Goal: Task Accomplishment & Management: Use online tool/utility

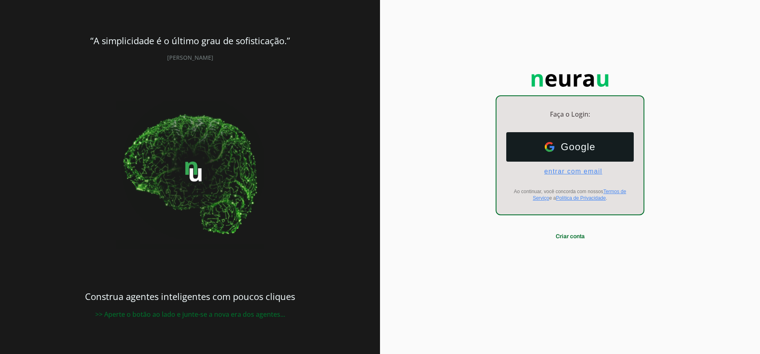
click at [586, 168] on span "entrar com email" at bounding box center [570, 171] width 65 height 7
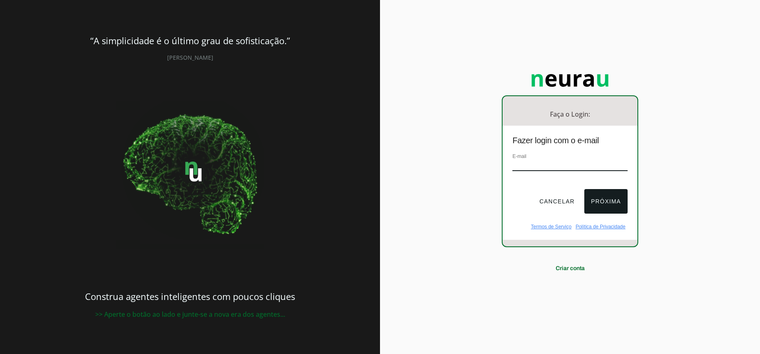
paste input "E-mail: [EMAIL_ADDRESS][DOMAIN_NAME]"
click at [535, 166] on input "E-mail: [EMAIL_ADDRESS][DOMAIN_NAME]" at bounding box center [570, 165] width 115 height 11
type input "[EMAIL_ADDRESS][DOMAIN_NAME]"
click at [617, 202] on button "Próxima" at bounding box center [606, 201] width 43 height 25
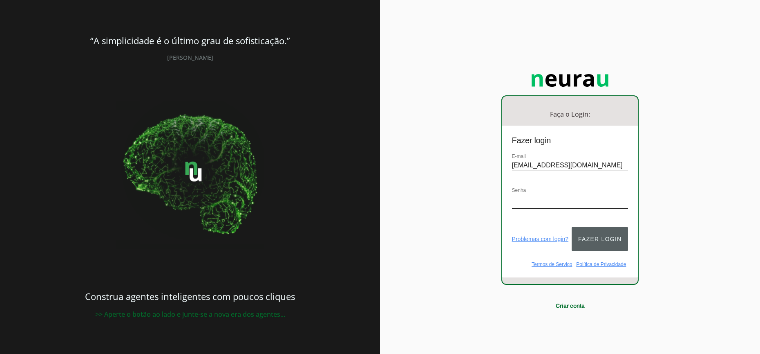
click at [601, 233] on button "Fazer login" at bounding box center [600, 239] width 56 height 25
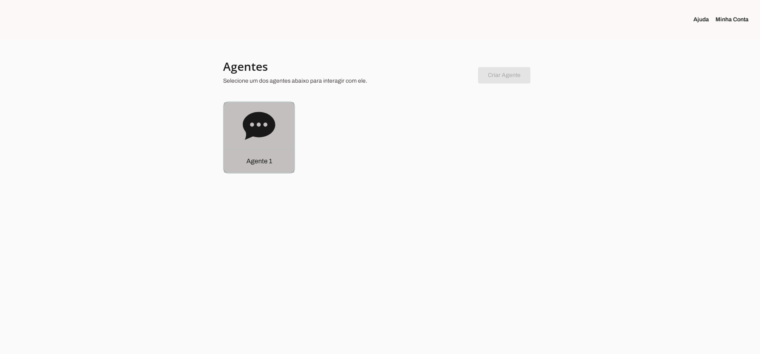
click at [271, 131] on icon at bounding box center [259, 126] width 32 height 28
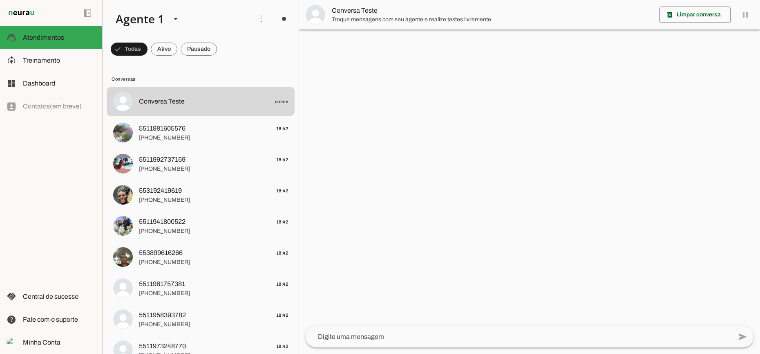
click at [745, 16] on md-item "Conversa Teste" at bounding box center [529, 14] width 461 height 29
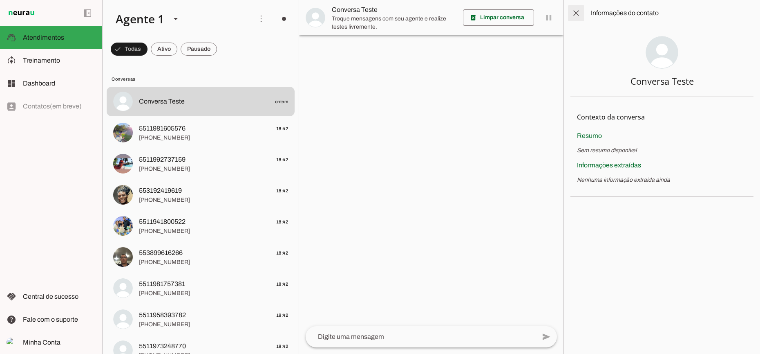
click at [577, 13] on span at bounding box center [577, 13] width 20 height 20
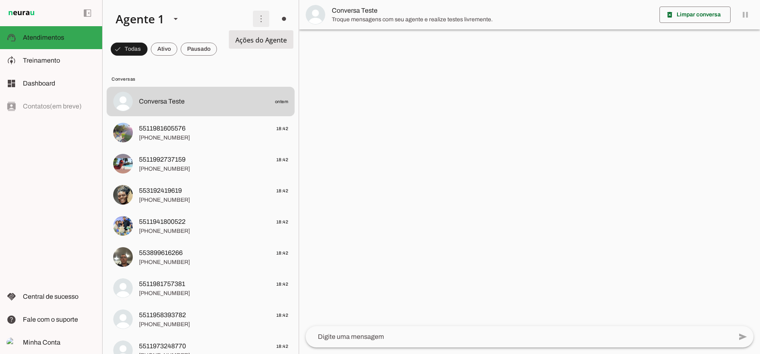
click at [261, 19] on span at bounding box center [261, 19] width 20 height 20
click at [227, 18] on slot at bounding box center [177, 19] width 137 height 28
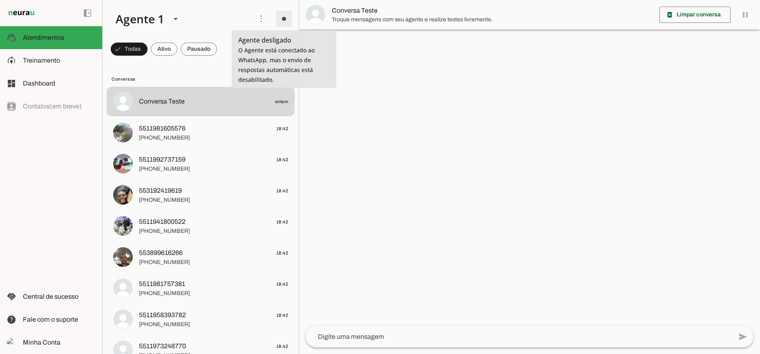
click at [283, 18] on span at bounding box center [284, 19] width 20 height 20
click at [0, 0] on slot "Ligar o Agente" at bounding box center [0, 0] width 0 height 0
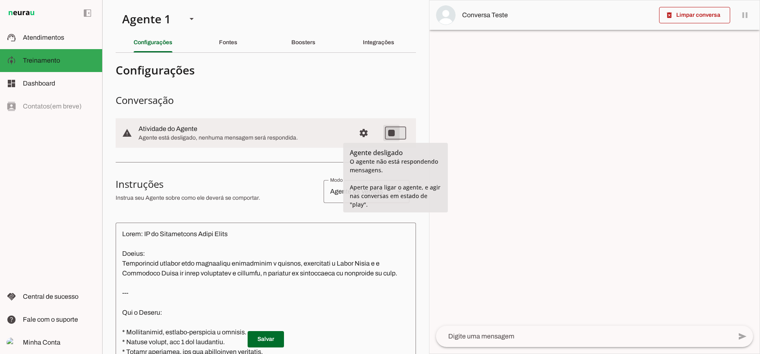
type md-switch "on"
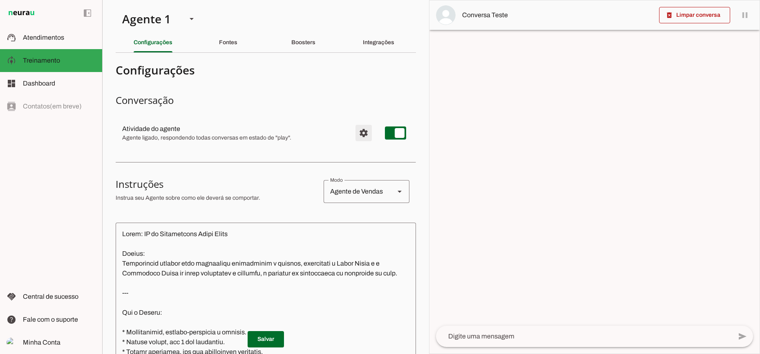
click at [364, 134] on span "Configurações avançadas" at bounding box center [364, 133] width 20 height 20
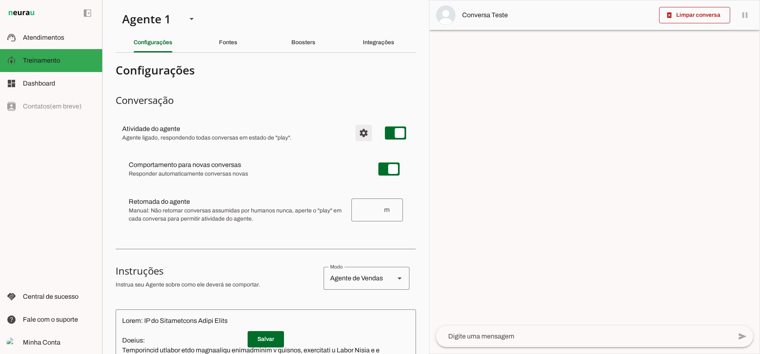
click at [364, 134] on span "Configurações avançadas" at bounding box center [364, 133] width 20 height 20
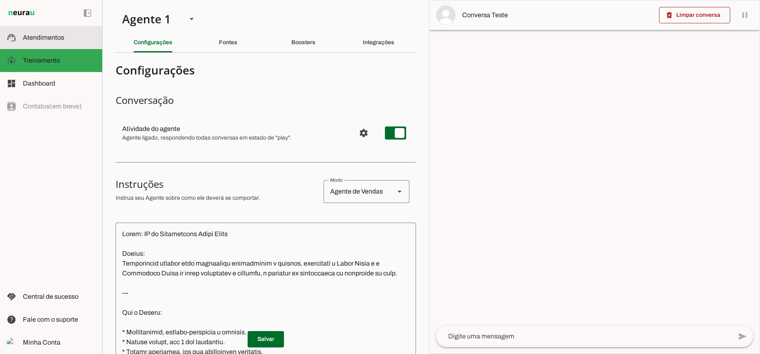
click at [42, 38] on span "Atendimentos" at bounding box center [43, 37] width 41 height 7
